Goal: Understand process/instructions: Learn how to perform a task or action

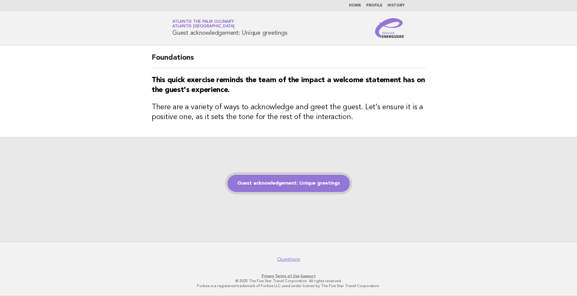
click at [277, 188] on link "Guest acknowledgement: Unique greetings" at bounding box center [288, 183] width 122 height 17
click at [289, 186] on link "Guest acknowledgement: Unique greetings" at bounding box center [288, 183] width 122 height 17
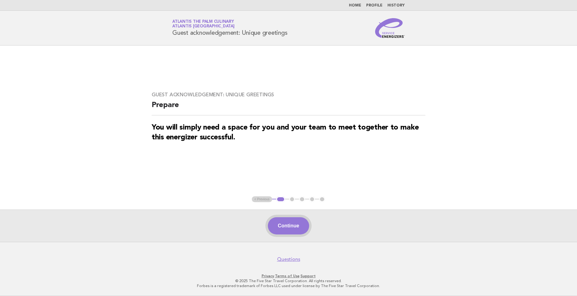
click at [284, 226] on button "Continue" at bounding box center [288, 225] width 41 height 17
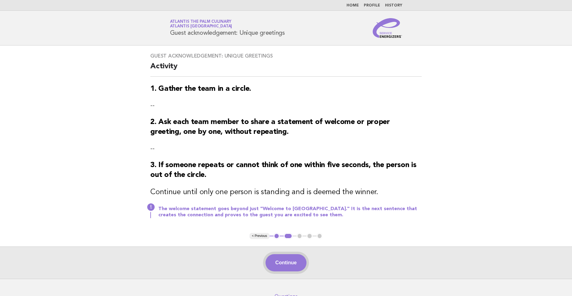
drag, startPoint x: 284, startPoint y: 260, endPoint x: 284, endPoint y: 268, distance: 7.7
click at [284, 262] on button "Continue" at bounding box center [285, 262] width 41 height 17
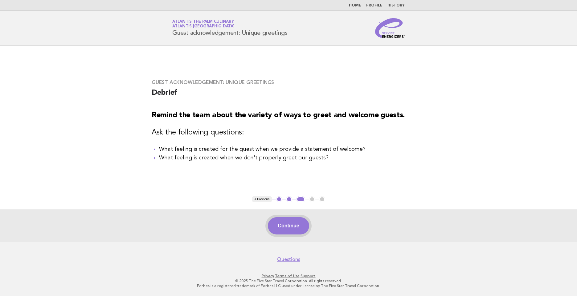
click at [287, 231] on button "Continue" at bounding box center [288, 225] width 41 height 17
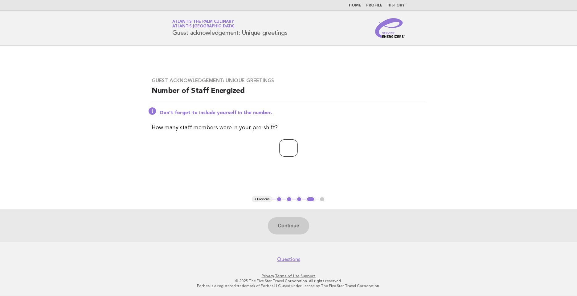
click at [282, 140] on div "Guest acknowledgement: Unique greetings Number of Staff Energized Don't forget …" at bounding box center [288, 120] width 288 height 101
type input "*"
click at [292, 223] on button "Continue" at bounding box center [288, 225] width 41 height 17
